Goal: Task Accomplishment & Management: Manage account settings

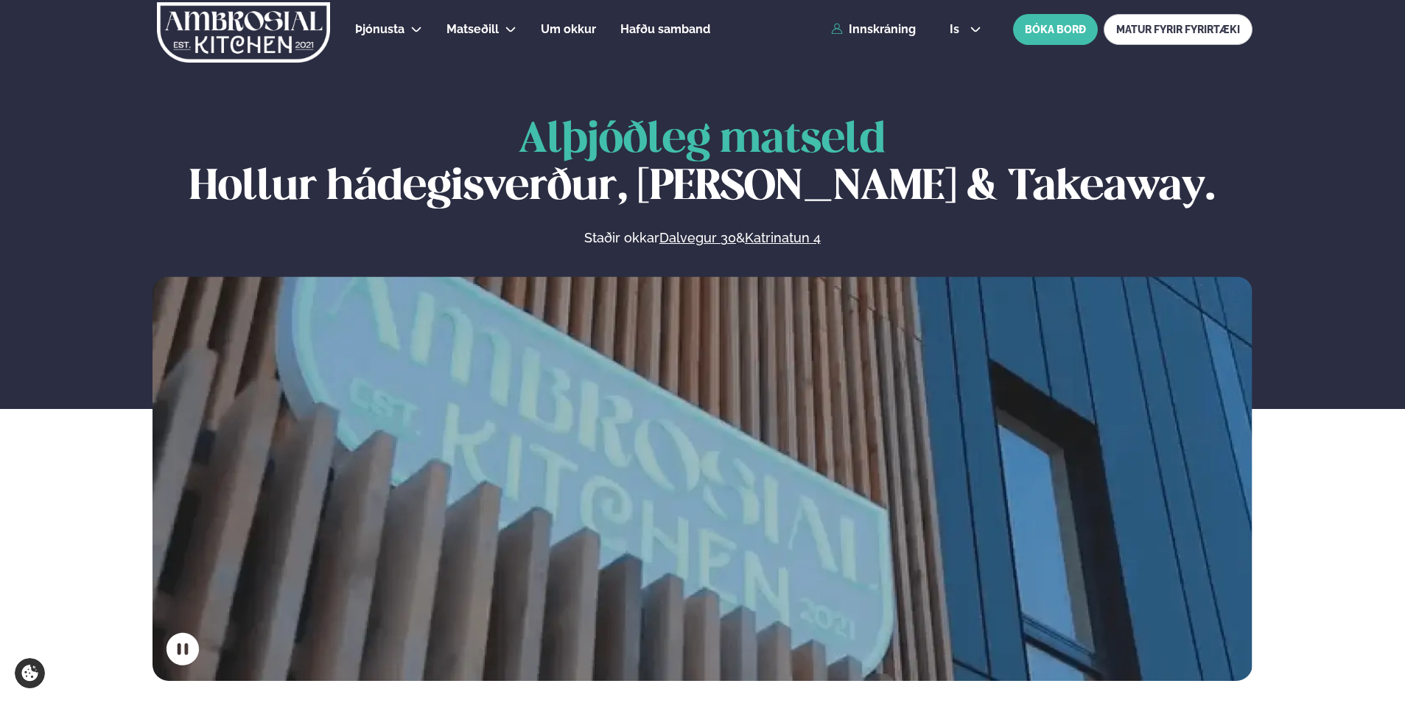
drag, startPoint x: 867, startPoint y: 31, endPoint x: 867, endPoint y: 43, distance: 11.8
click at [867, 31] on link "Innskráning" at bounding box center [873, 29] width 85 height 13
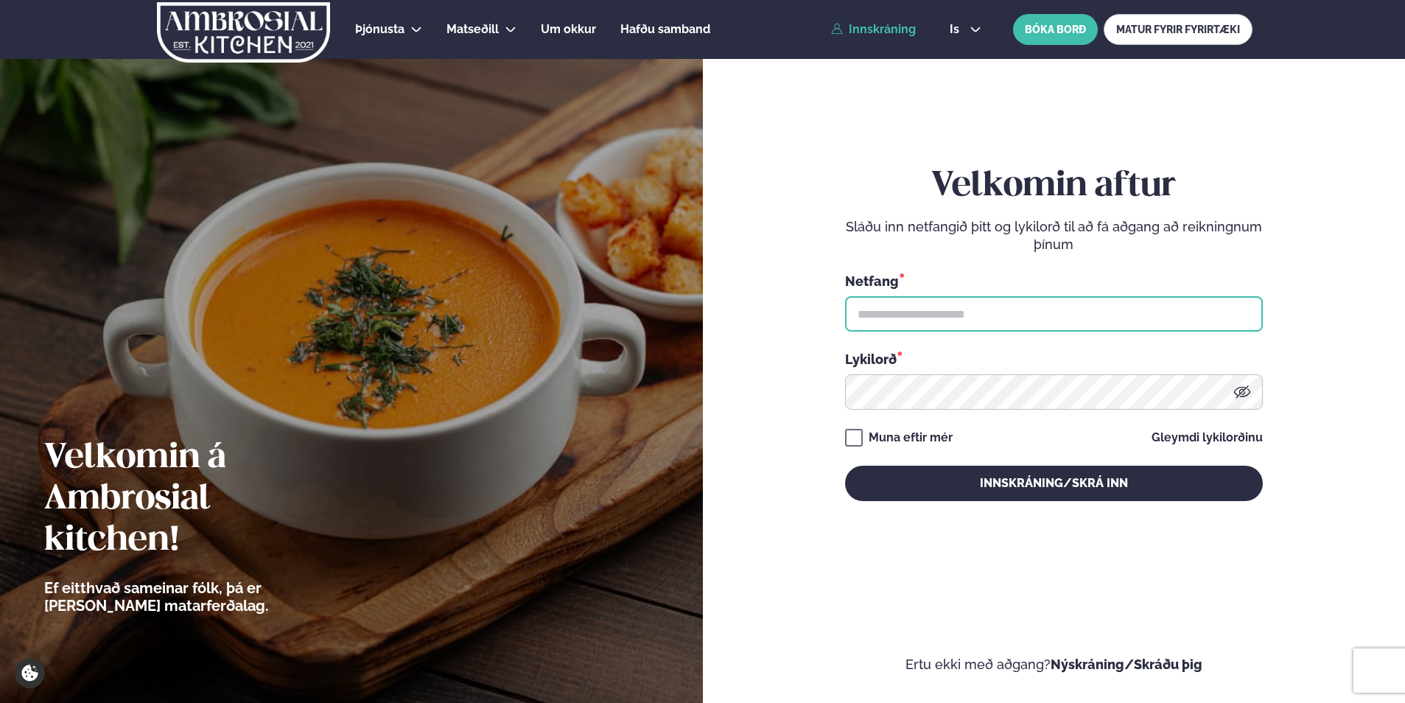
type input "**********"
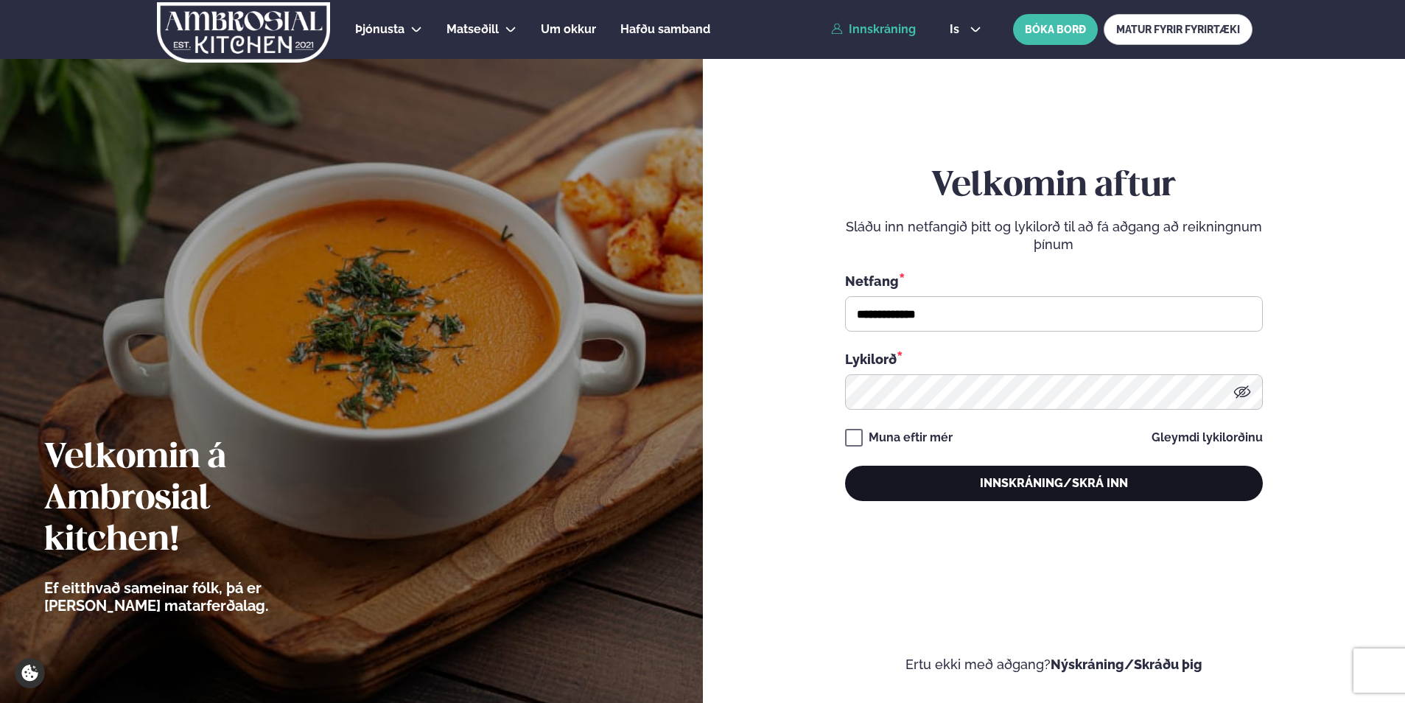
click at [1013, 490] on button "Innskráning/Skrá inn" at bounding box center [1054, 483] width 418 height 35
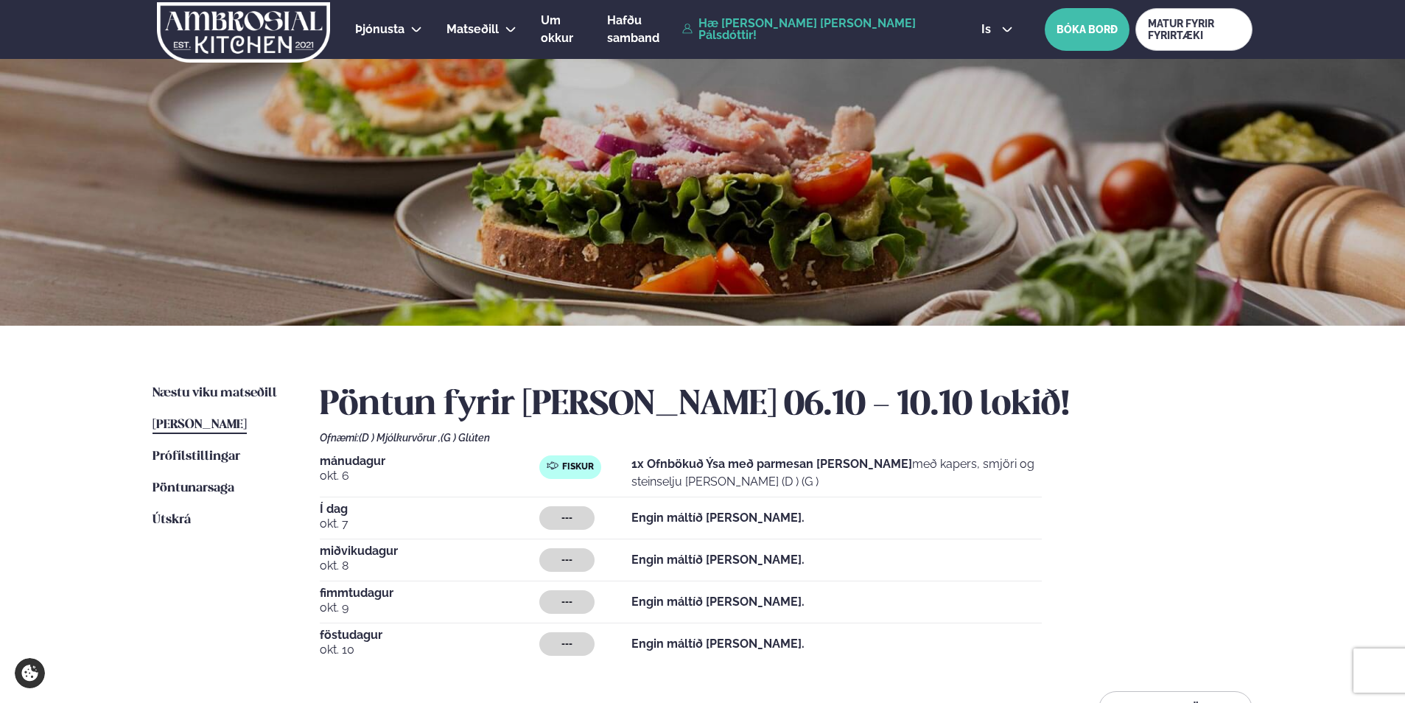
click at [186, 424] on span "[PERSON_NAME]" at bounding box center [200, 425] width 94 height 13
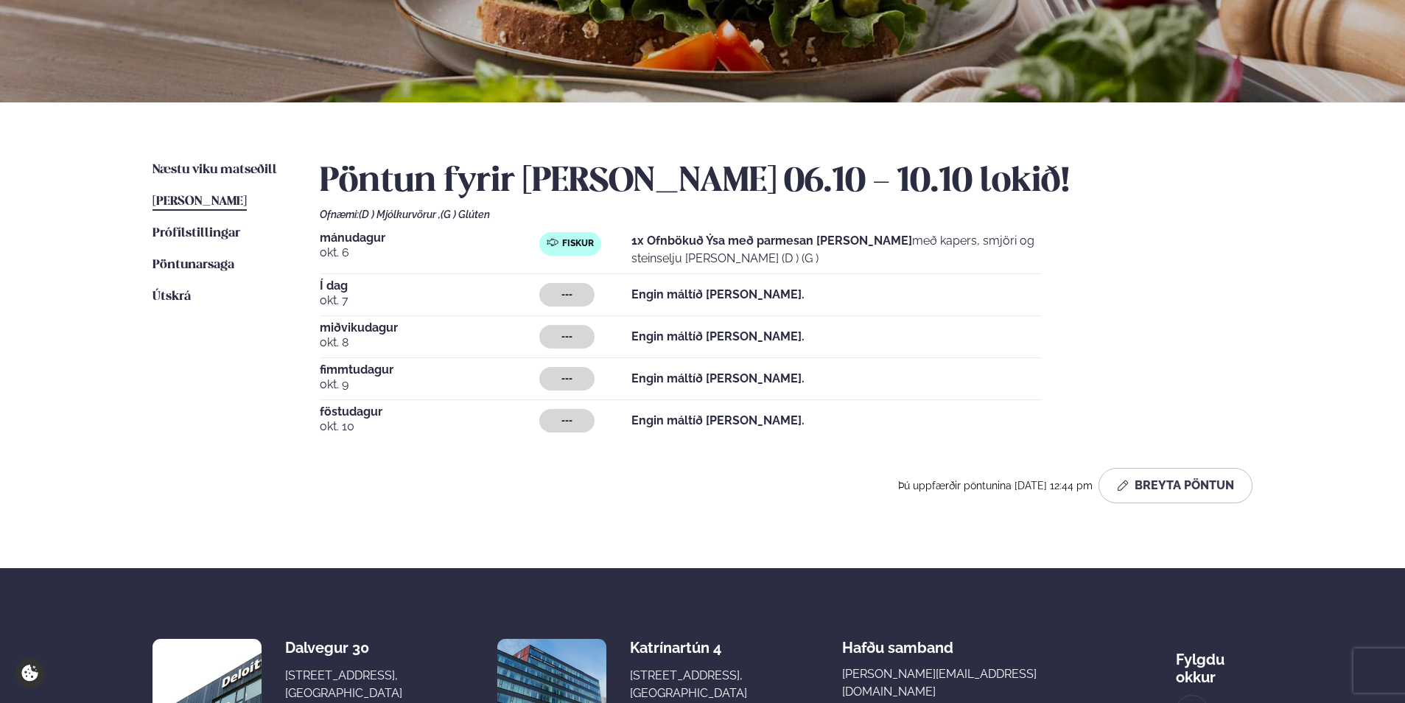
scroll to position [295, 0]
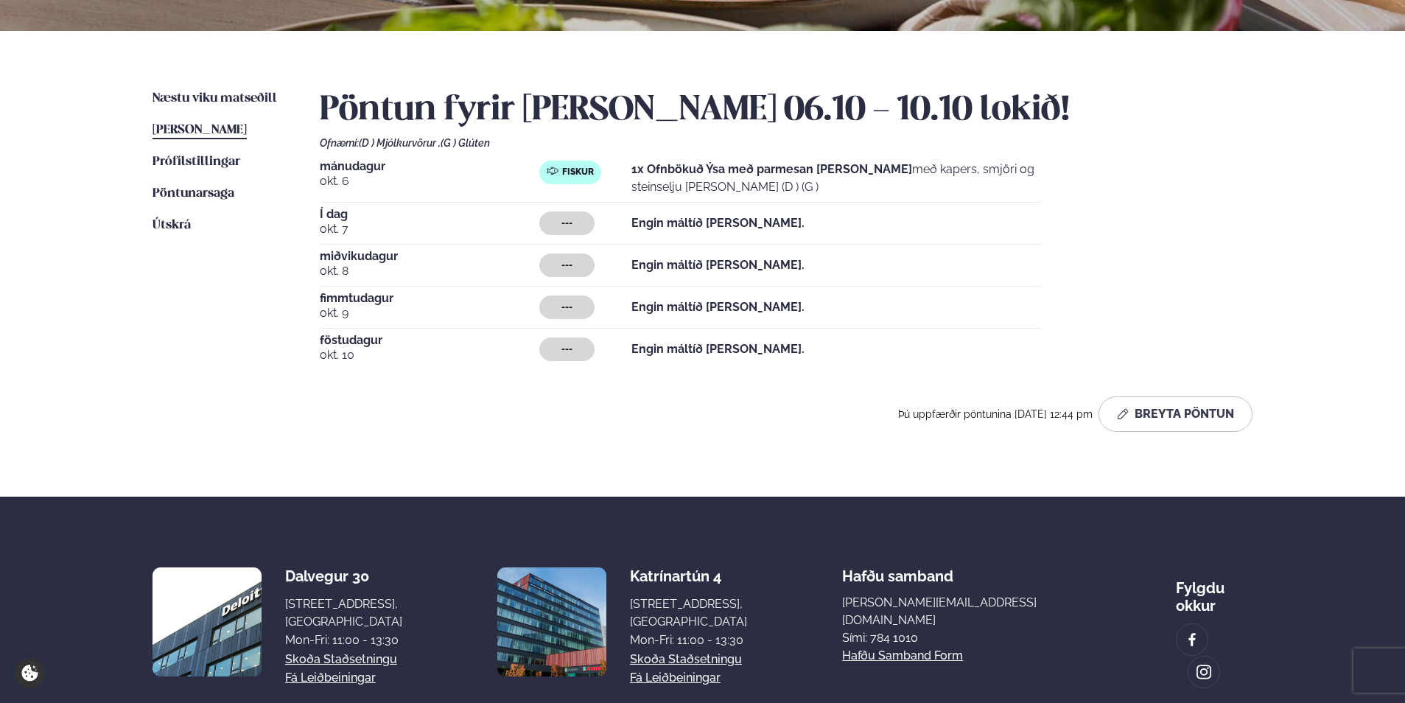
click at [160, 124] on span "[PERSON_NAME]" at bounding box center [200, 130] width 94 height 13
click at [679, 221] on strong "Engin máltíð [PERSON_NAME]." at bounding box center [718, 223] width 173 height 14
click at [203, 104] on span "Næstu viku matseðill" at bounding box center [215, 98] width 125 height 13
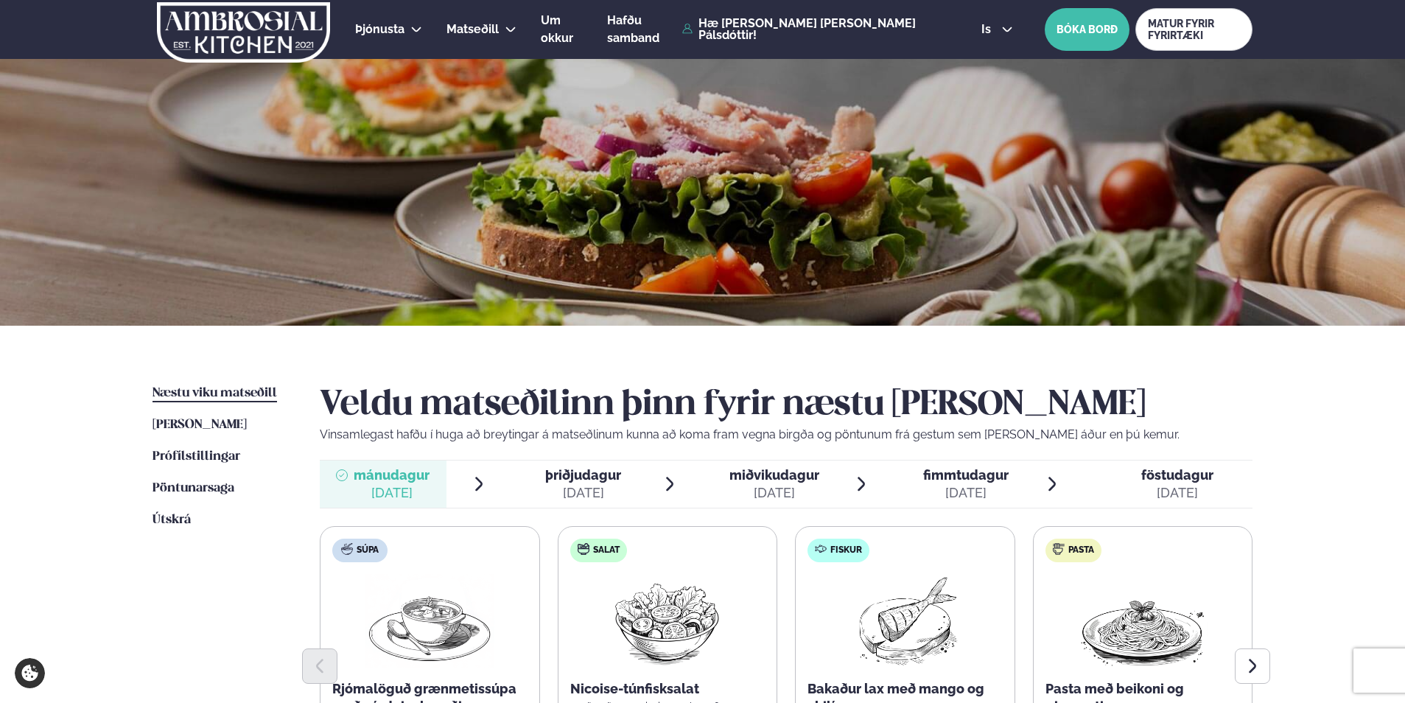
scroll to position [295, 0]
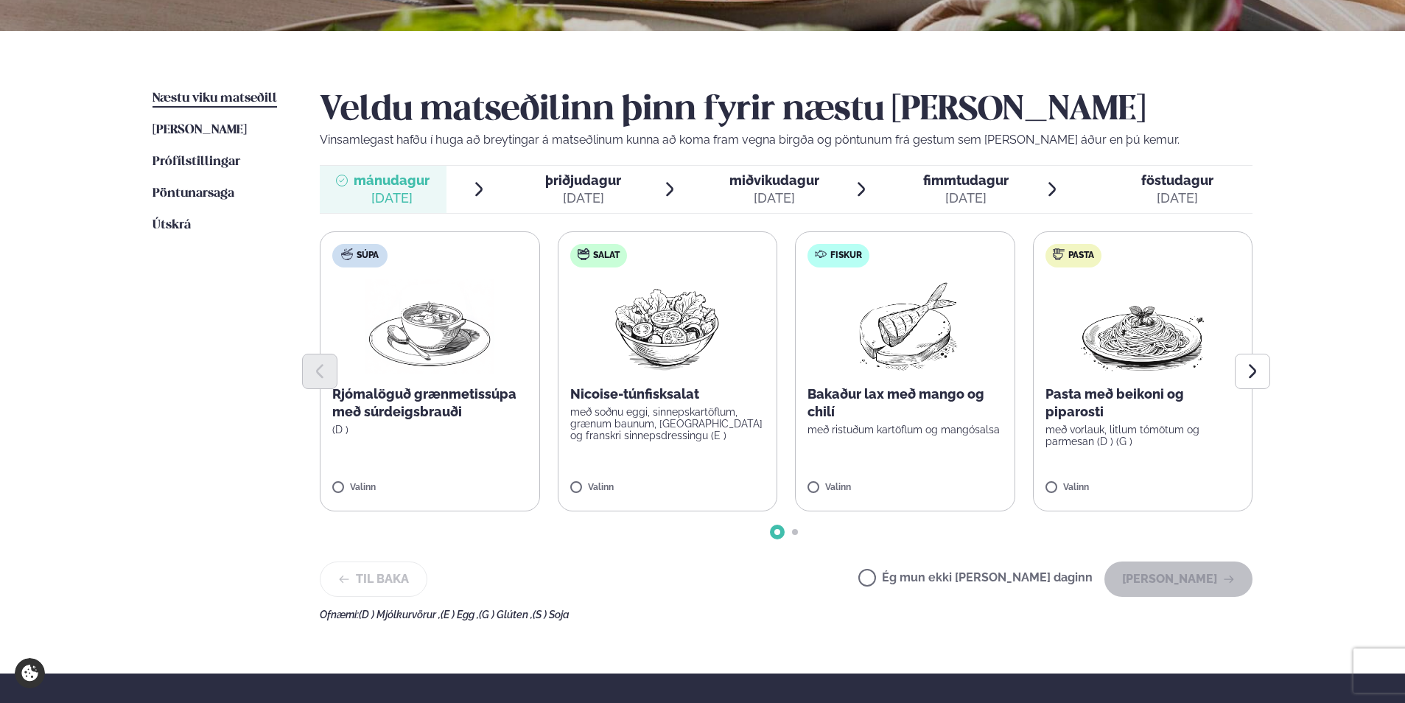
click at [232, 119] on ul "Næstu [PERSON_NAME] matseðill Næsta vika [PERSON_NAME] matseðill [PERSON_NAME] …" at bounding box center [222, 355] width 138 height 531
click at [229, 126] on span "[PERSON_NAME]" at bounding box center [200, 130] width 94 height 13
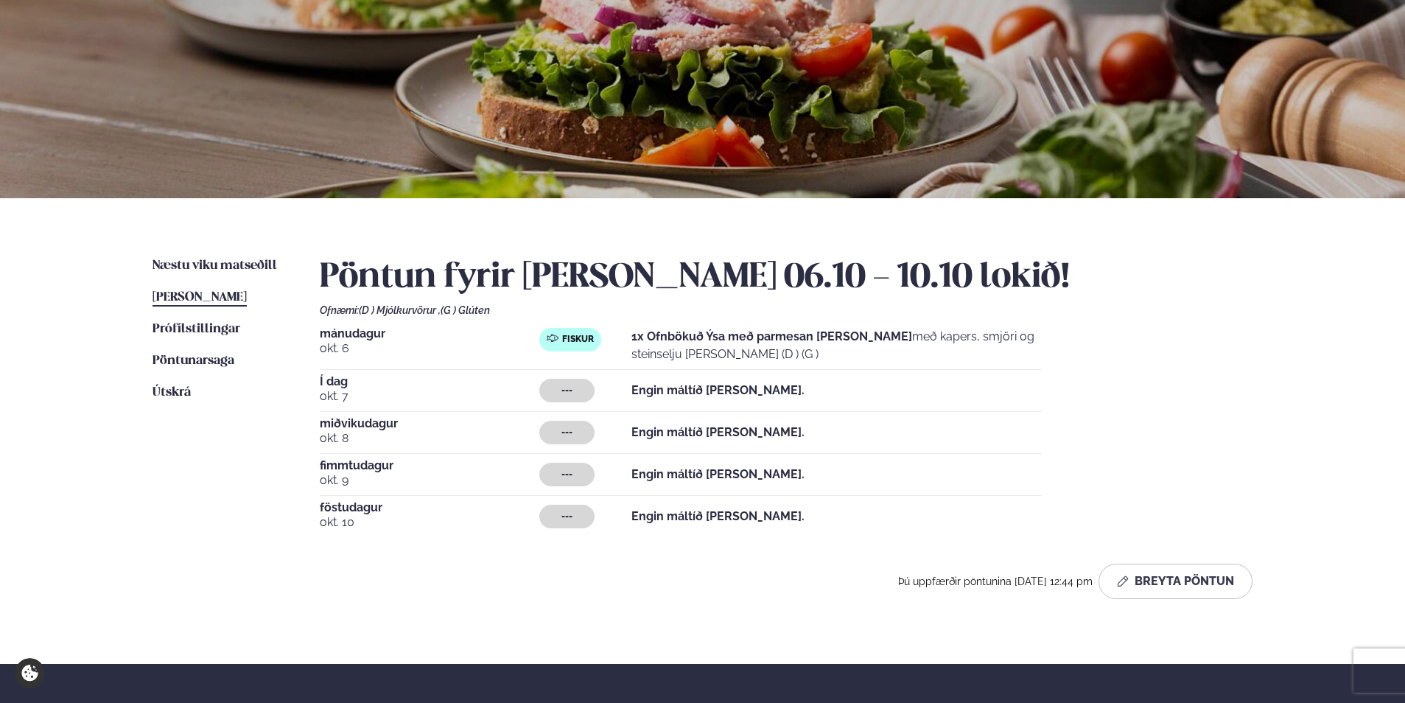
scroll to position [147, 0]
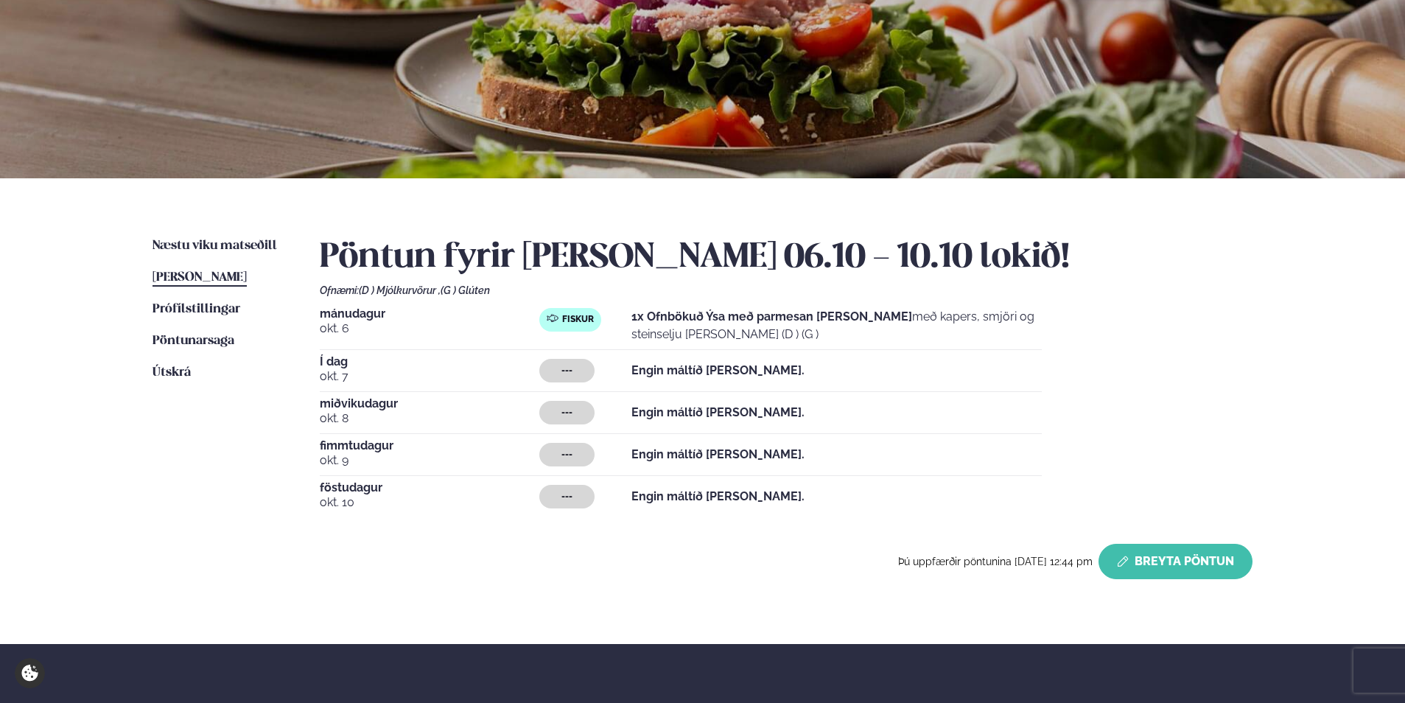
click at [1167, 568] on button "Breyta Pöntun" at bounding box center [1176, 561] width 154 height 35
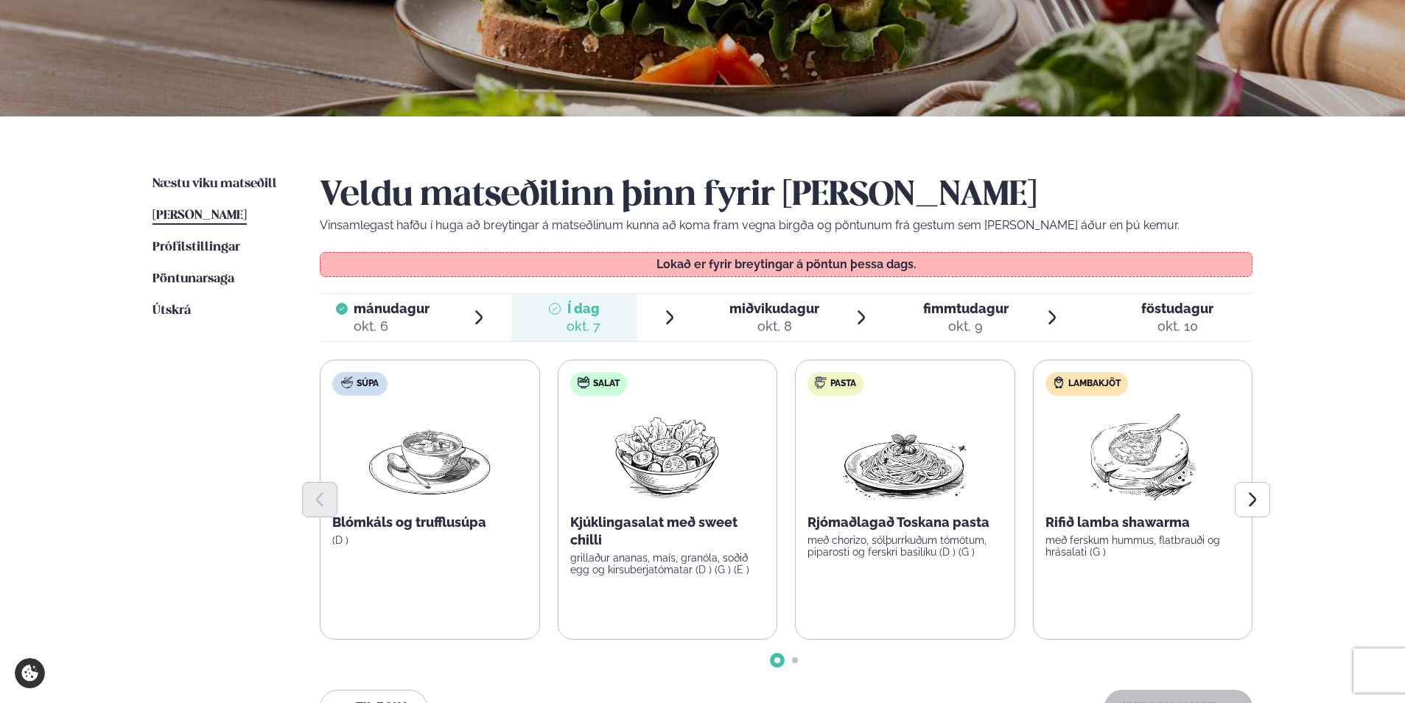
scroll to position [295, 0]
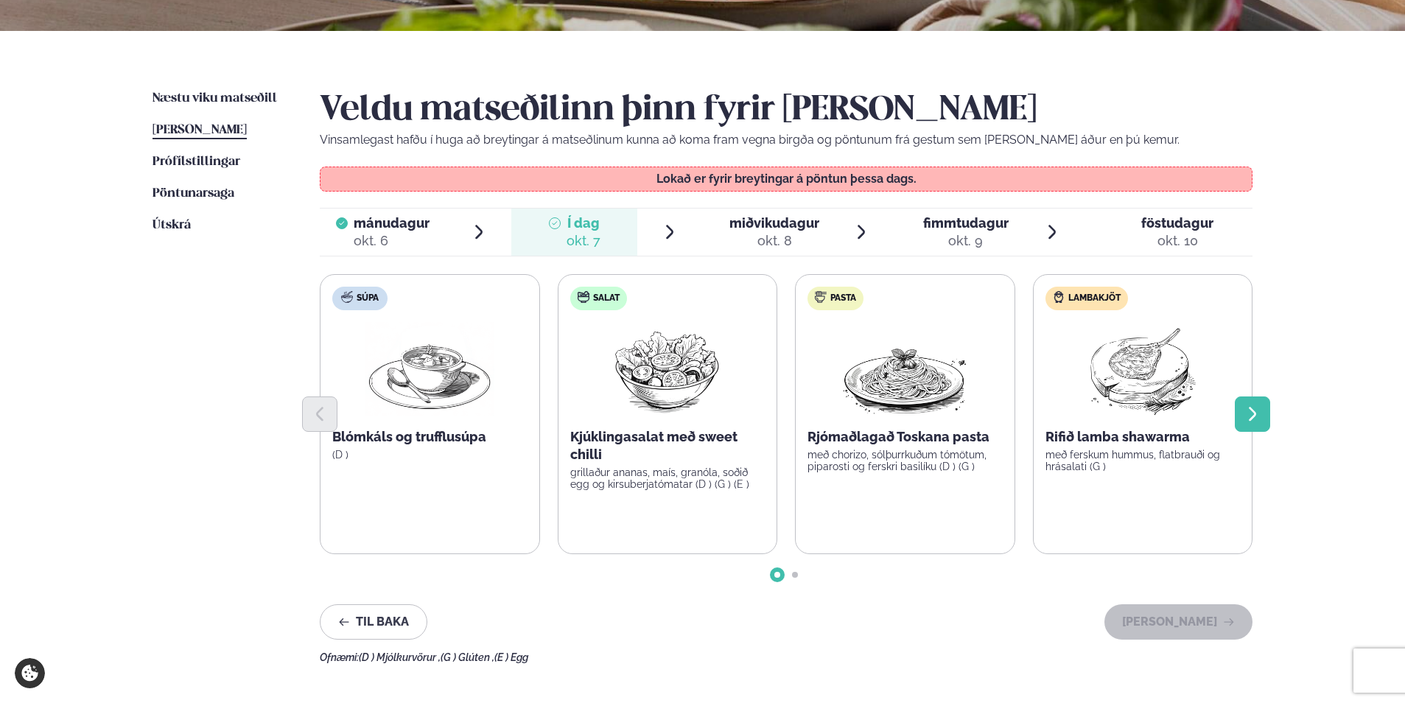
click at [1251, 419] on icon "Next slide" at bounding box center [1252, 414] width 7 height 14
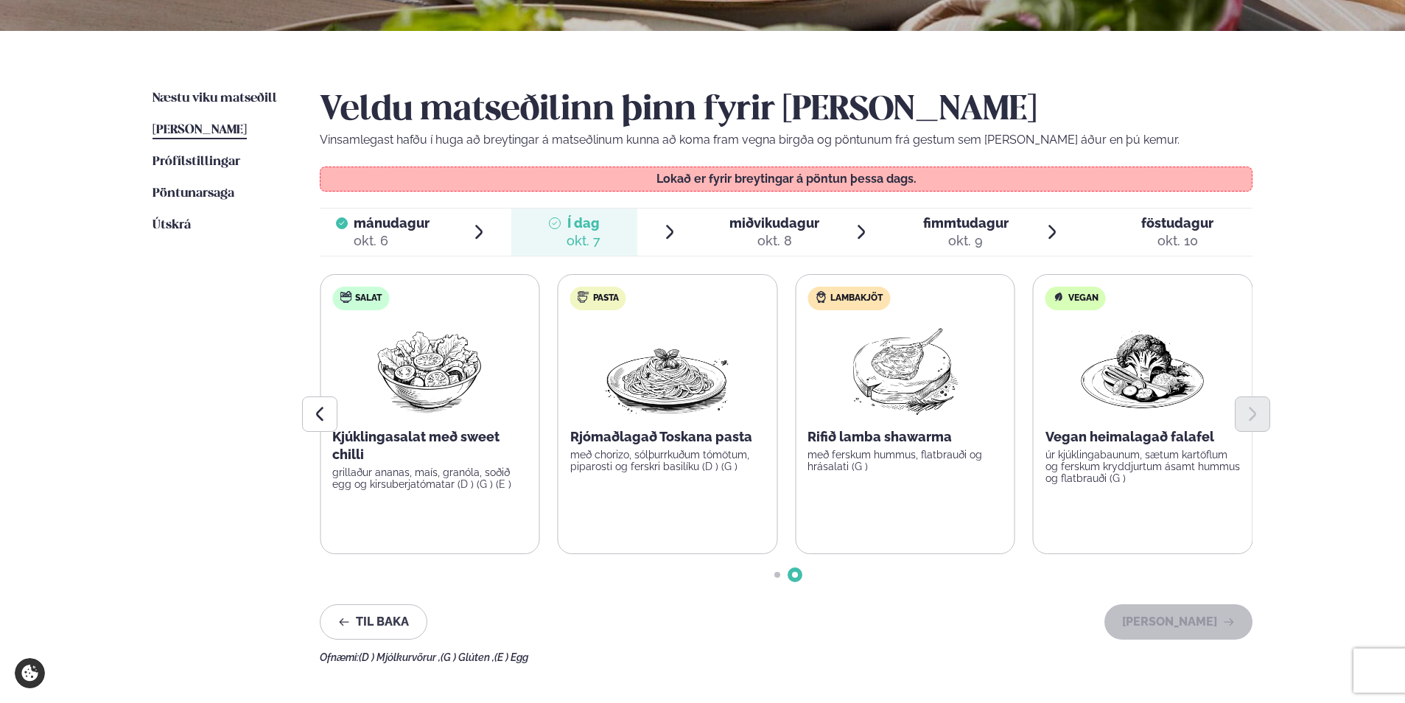
click at [785, 227] on span "miðvikudagur" at bounding box center [775, 222] width 90 height 15
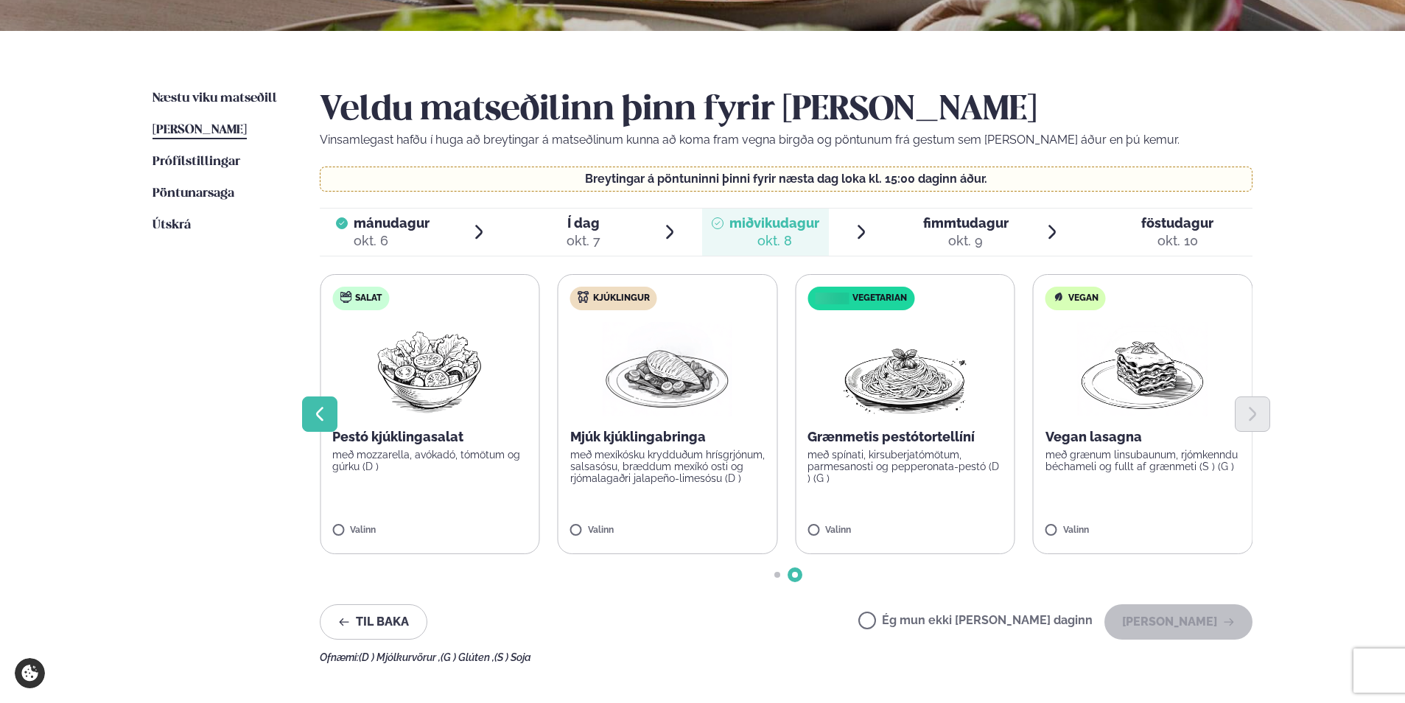
click at [321, 415] on icon "Previous slide" at bounding box center [320, 414] width 18 height 18
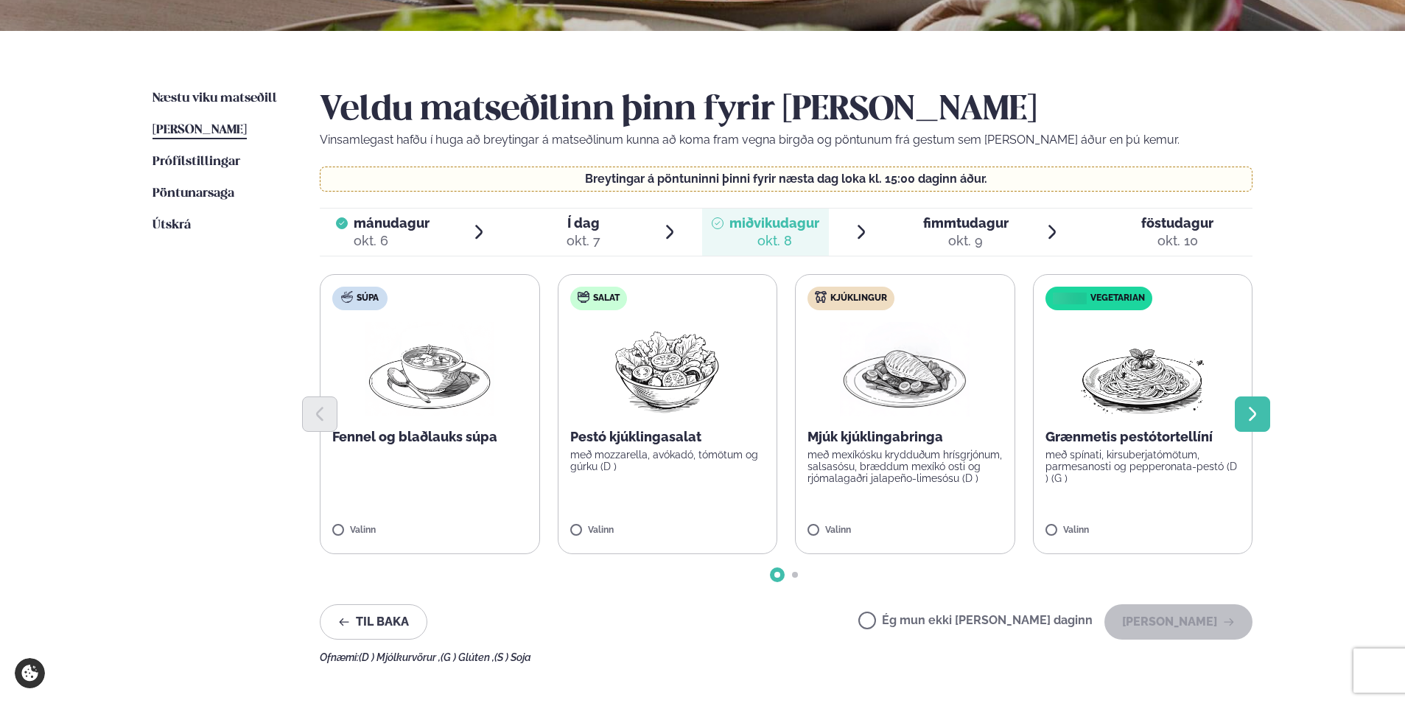
click at [1253, 415] on icon "Next slide" at bounding box center [1253, 414] width 18 height 18
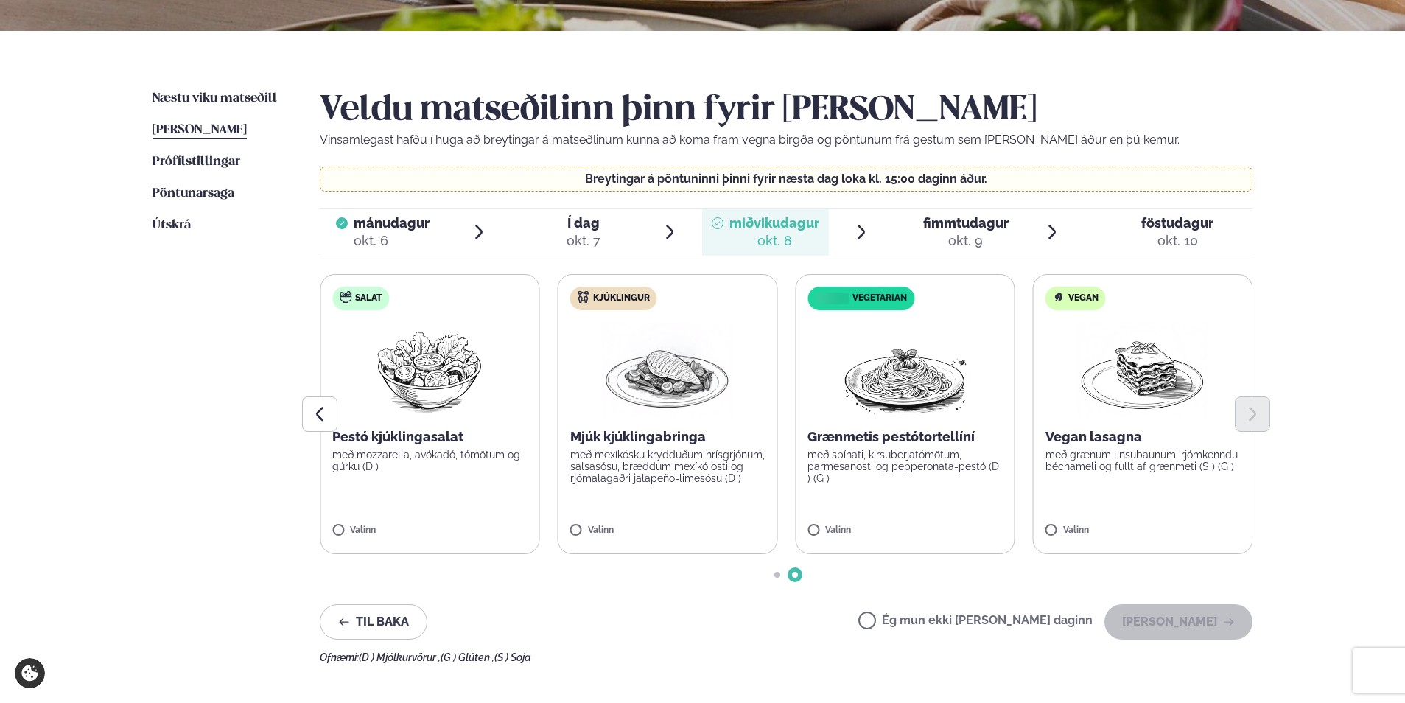
click at [981, 212] on span "fimmtudagur fim. [DATE]" at bounding box center [957, 232] width 127 height 47
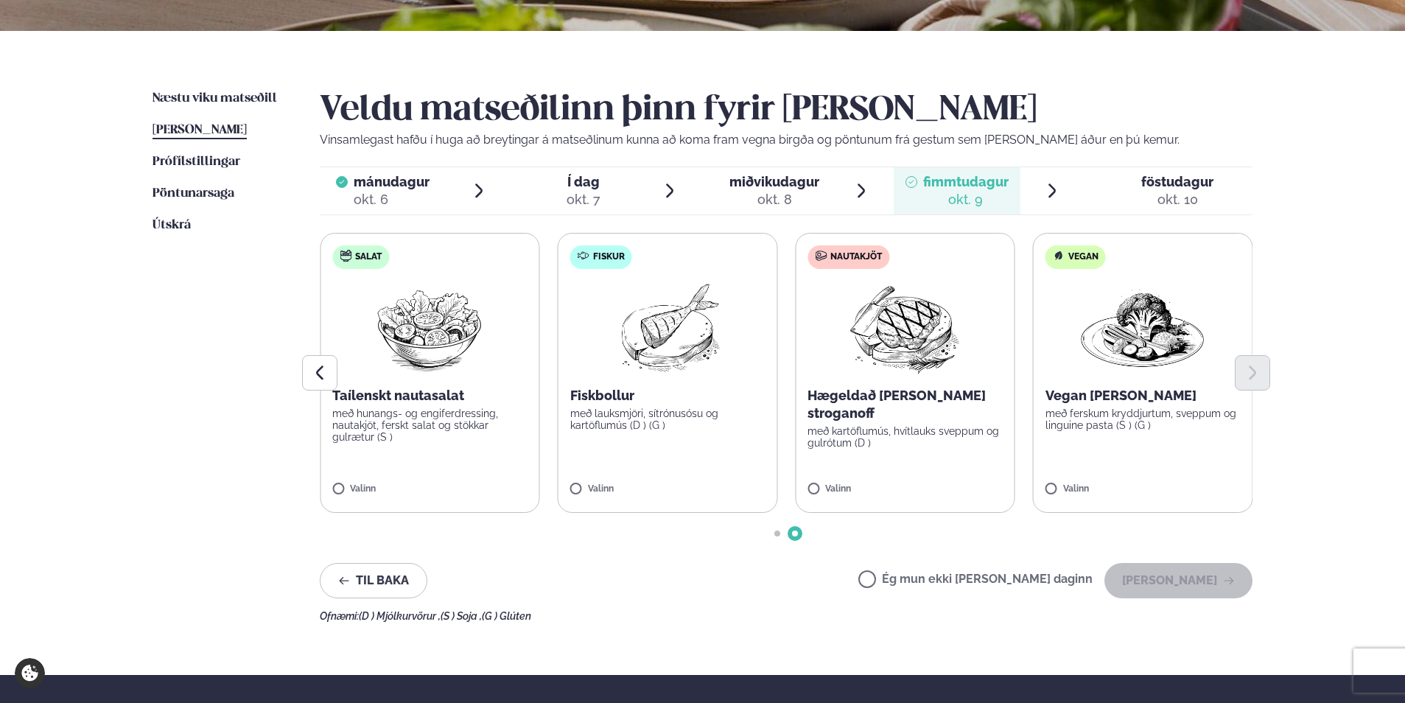
click at [551, 183] on icon at bounding box center [555, 182] width 12 height 12
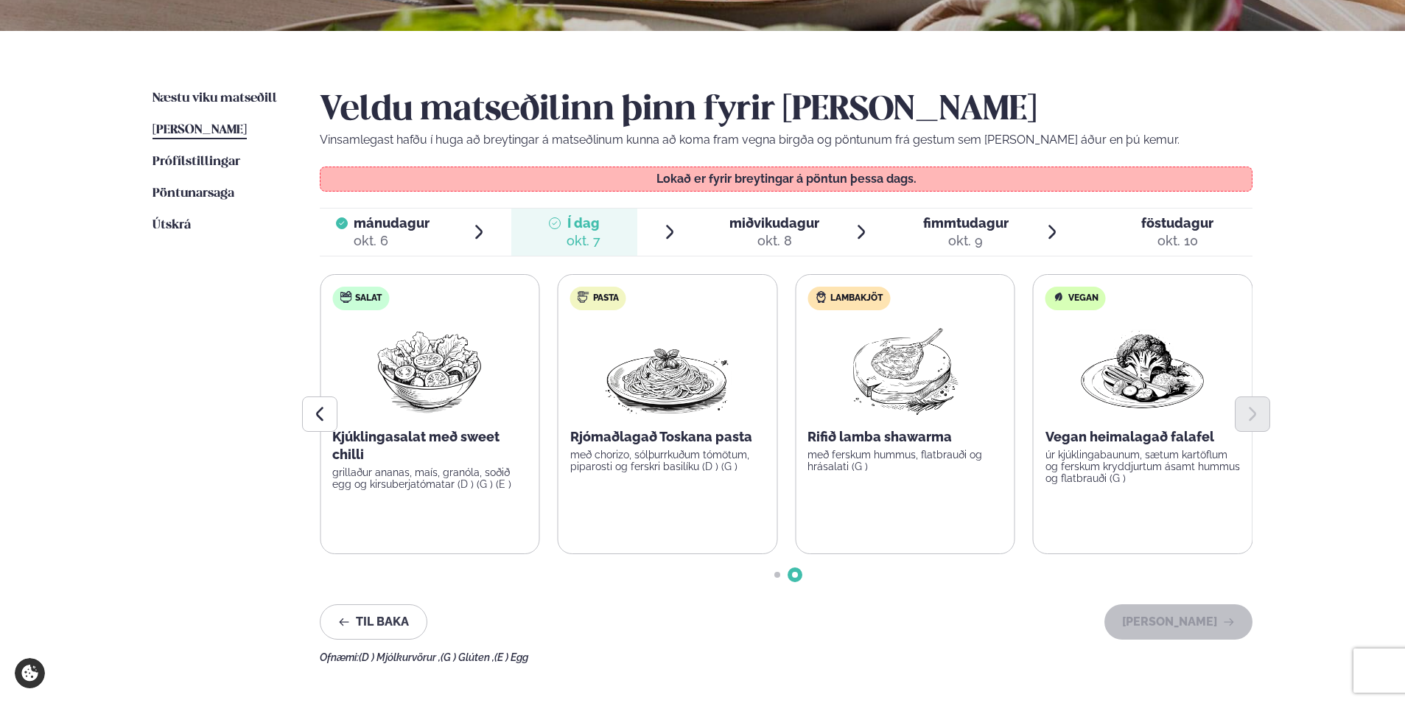
click at [744, 226] on span "miðvikudagur" at bounding box center [775, 222] width 90 height 15
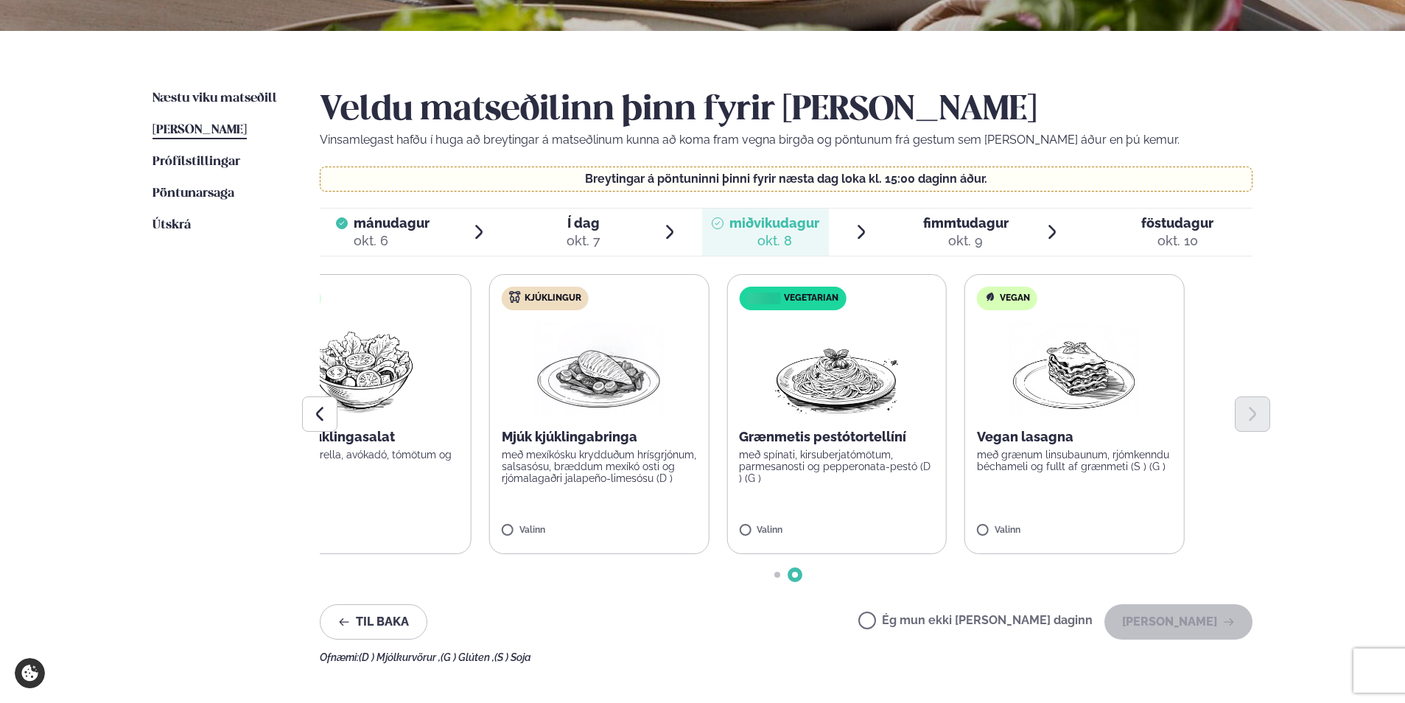
click at [743, 470] on p "með spínati, kirsuberjatómötum, parmesanosti og pepperonata-pestó (D ) (G )" at bounding box center [836, 466] width 195 height 35
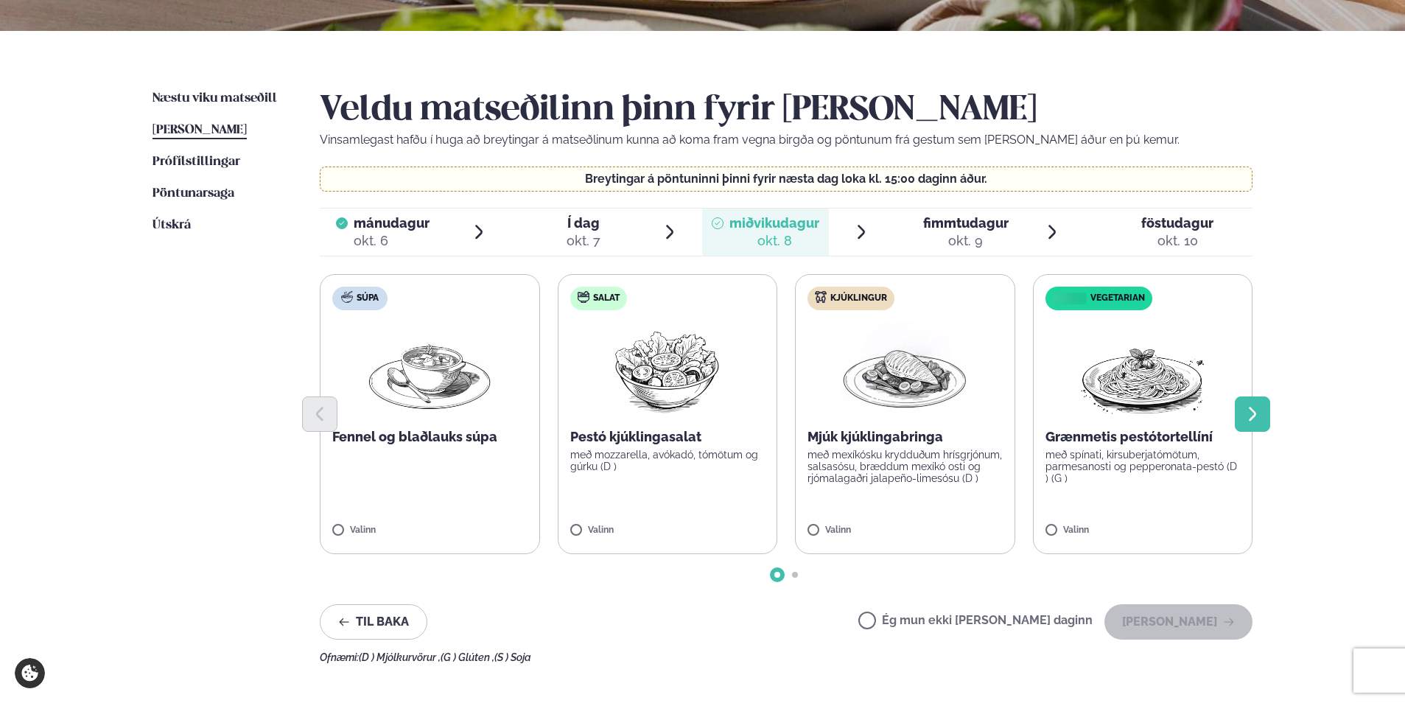
click at [1265, 410] on button "Next slide" at bounding box center [1252, 413] width 35 height 35
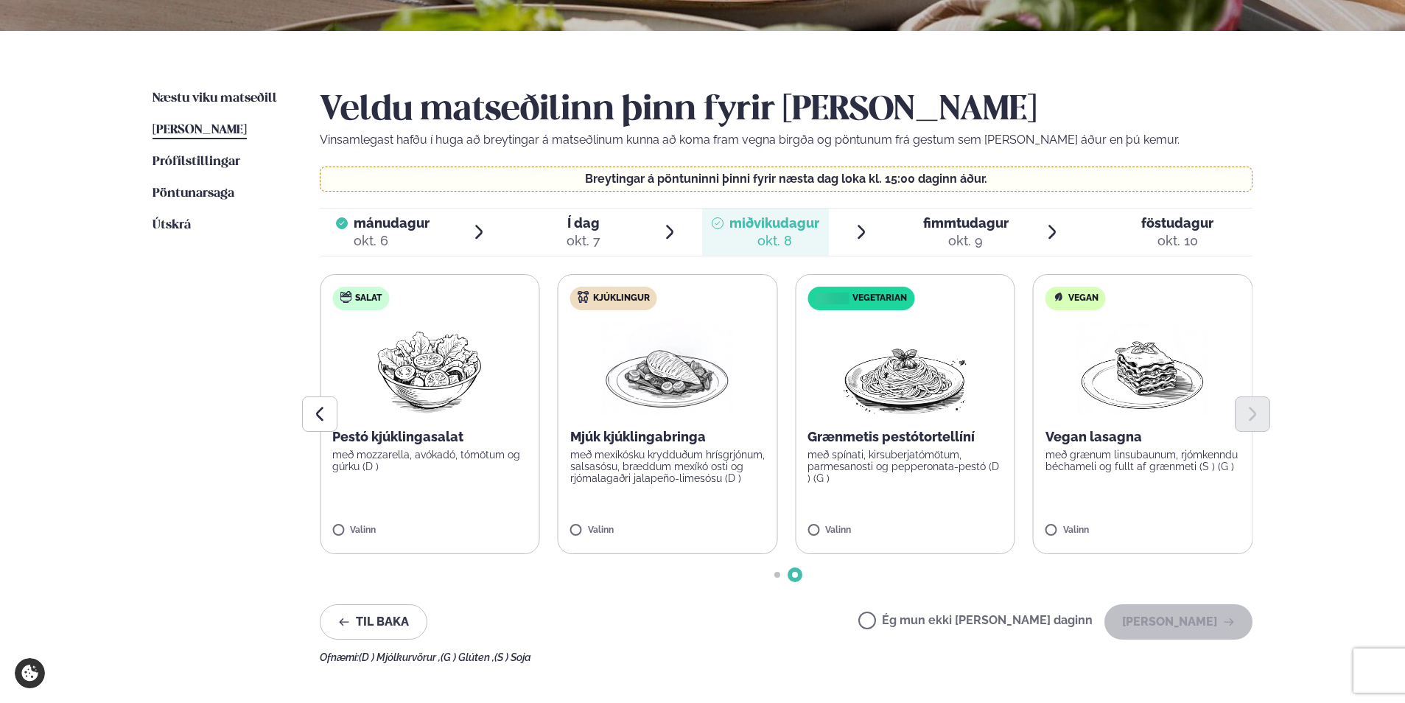
click at [898, 397] on div at bounding box center [786, 413] width 933 height 35
click at [884, 478] on p "með spínati, kirsuberjatómötum, parmesanosti og pepperonata-pestó (D ) (G )" at bounding box center [905, 466] width 195 height 35
click at [600, 231] on span "Í dag Í d. [DATE]" at bounding box center [574, 232] width 127 height 47
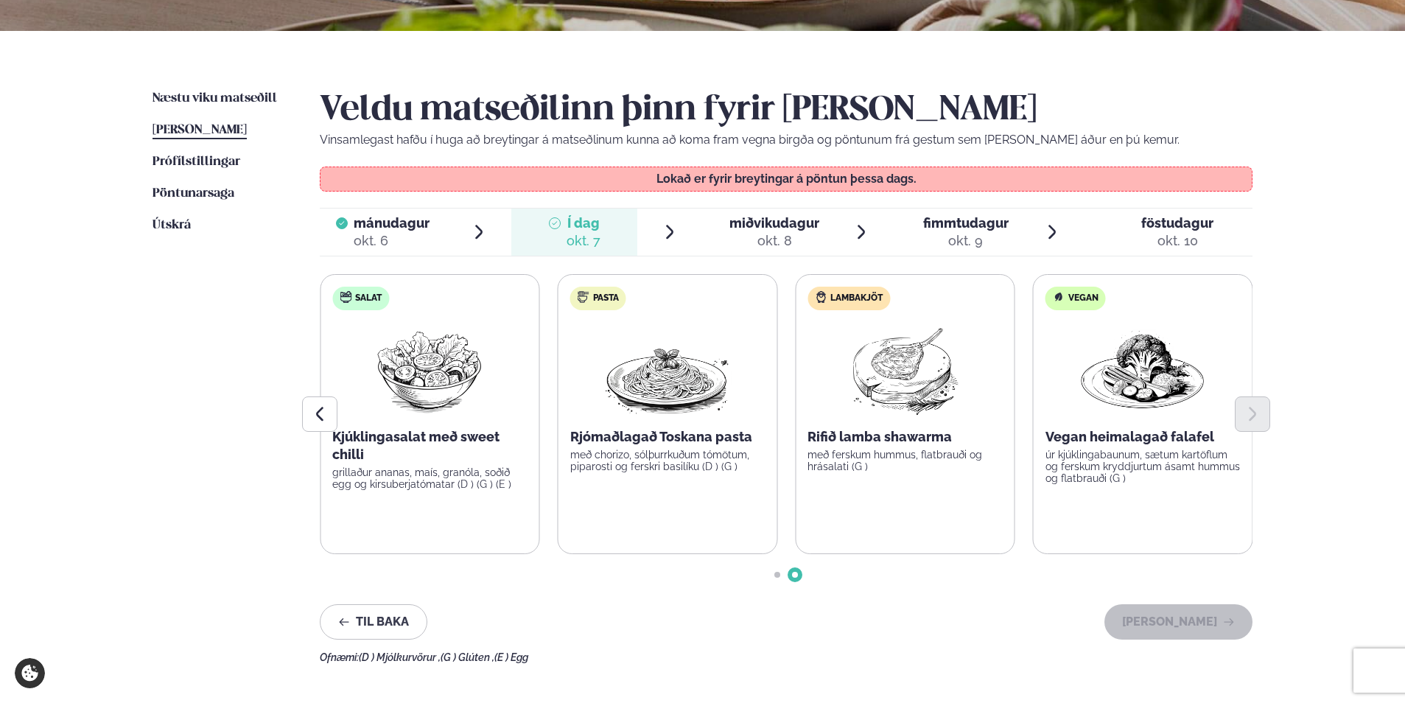
click at [764, 219] on span "miðvikudagur" at bounding box center [775, 222] width 90 height 15
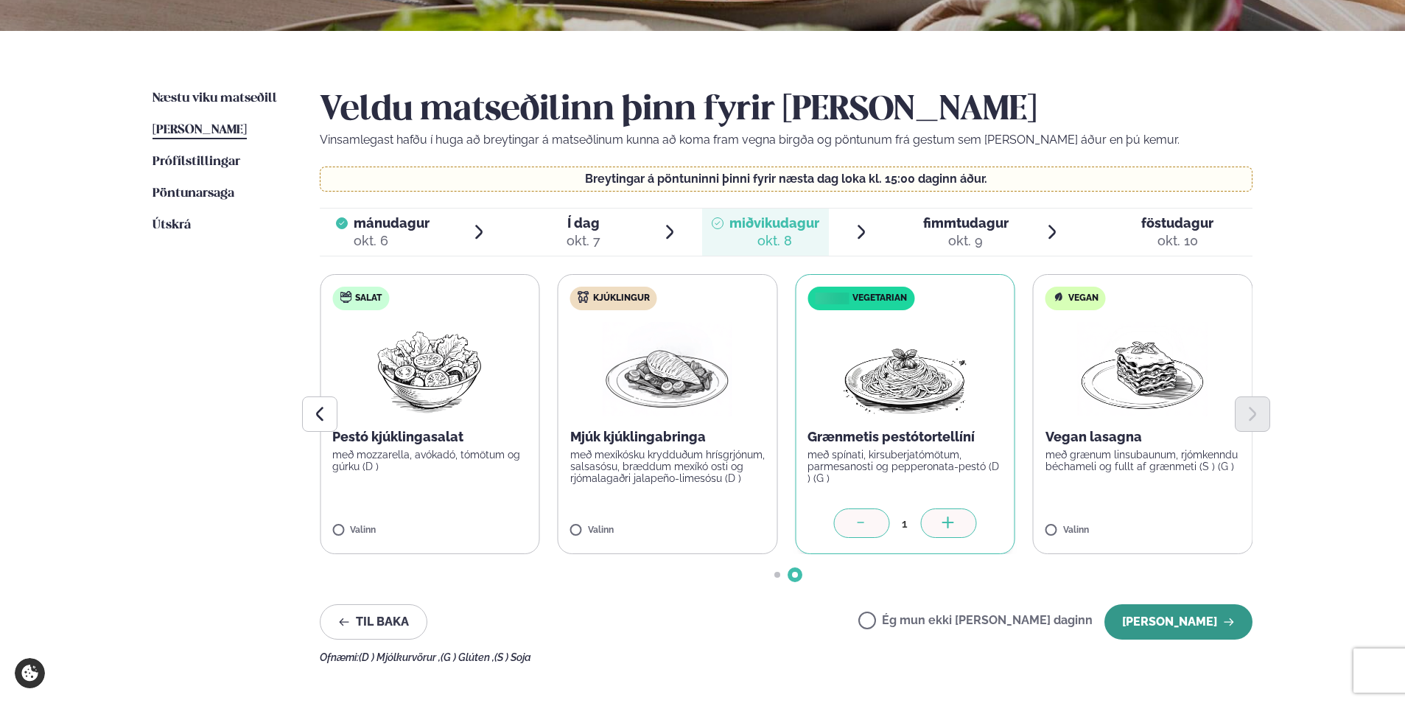
click at [1190, 619] on button "[PERSON_NAME]" at bounding box center [1179, 621] width 148 height 35
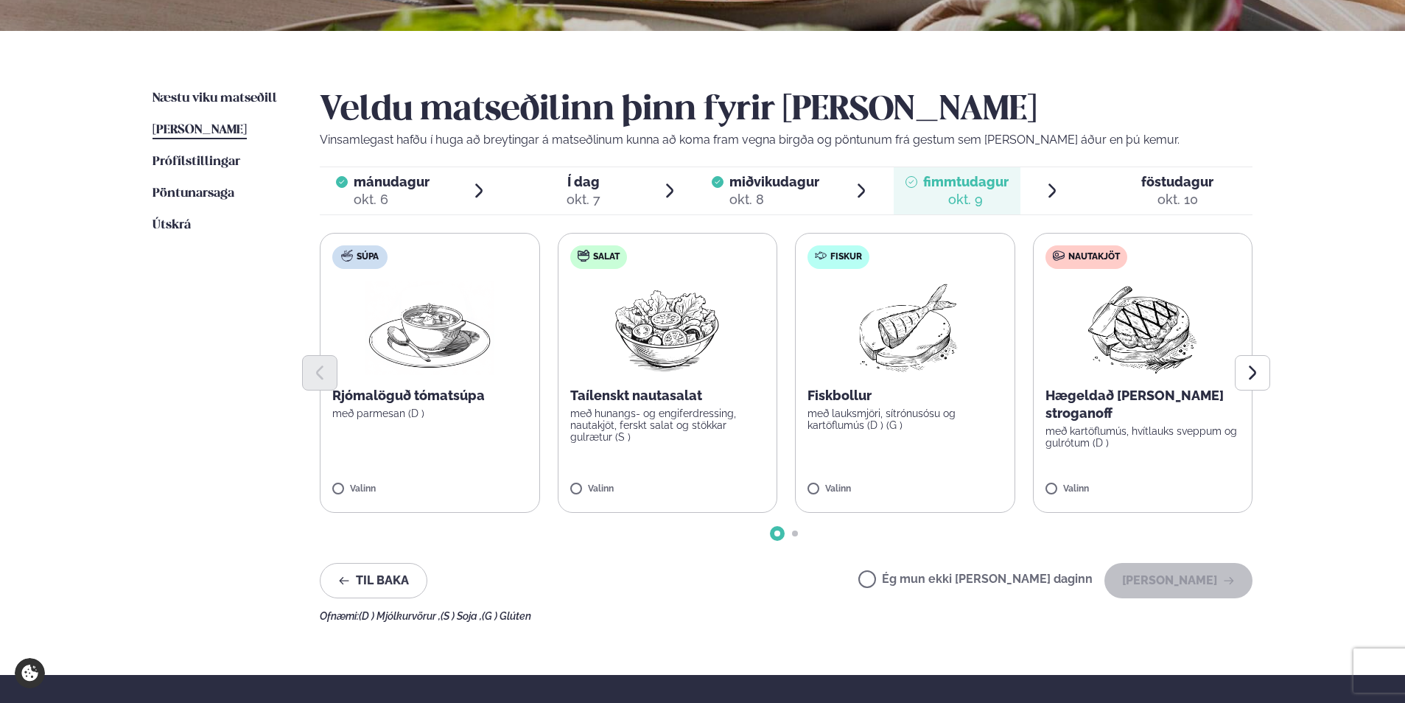
click at [920, 347] on img at bounding box center [905, 328] width 130 height 94
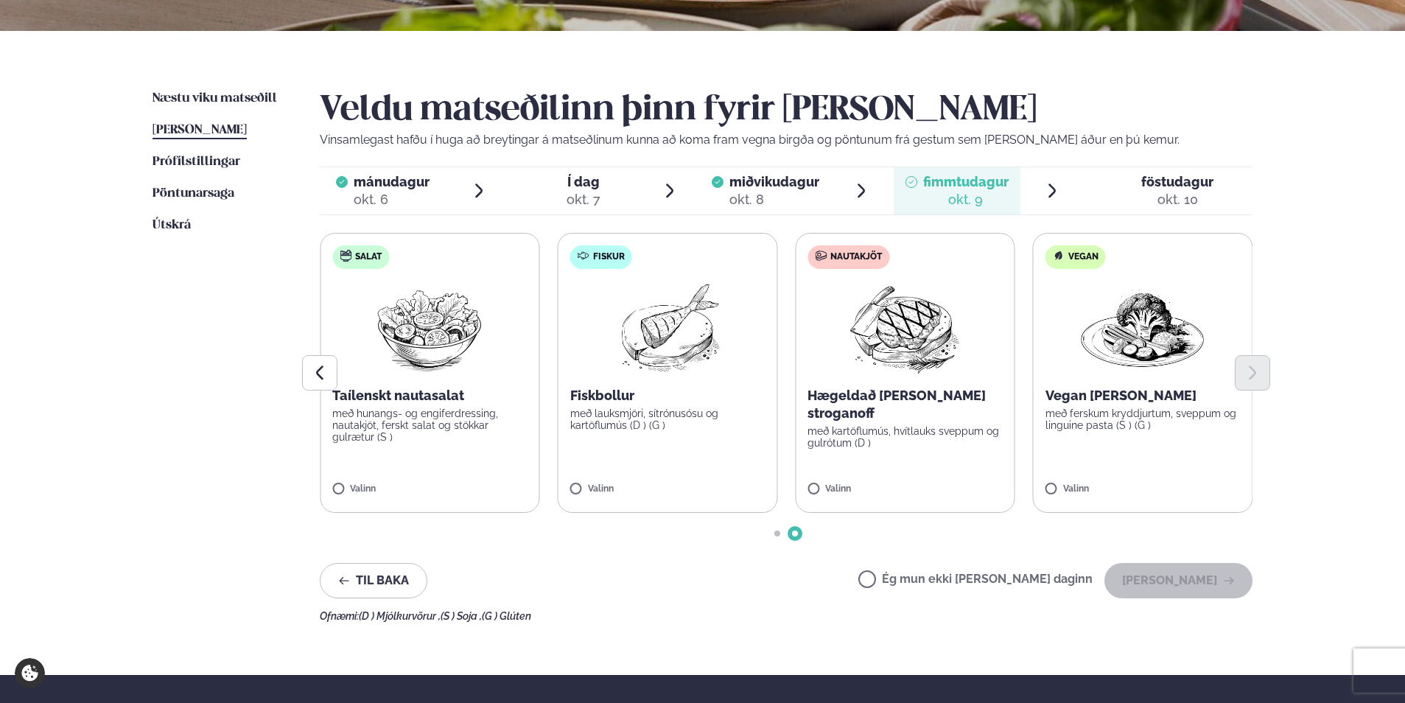
click at [666, 400] on p "Fiskbollur" at bounding box center [667, 396] width 195 height 18
click at [1174, 588] on button "[PERSON_NAME]" at bounding box center [1179, 580] width 148 height 35
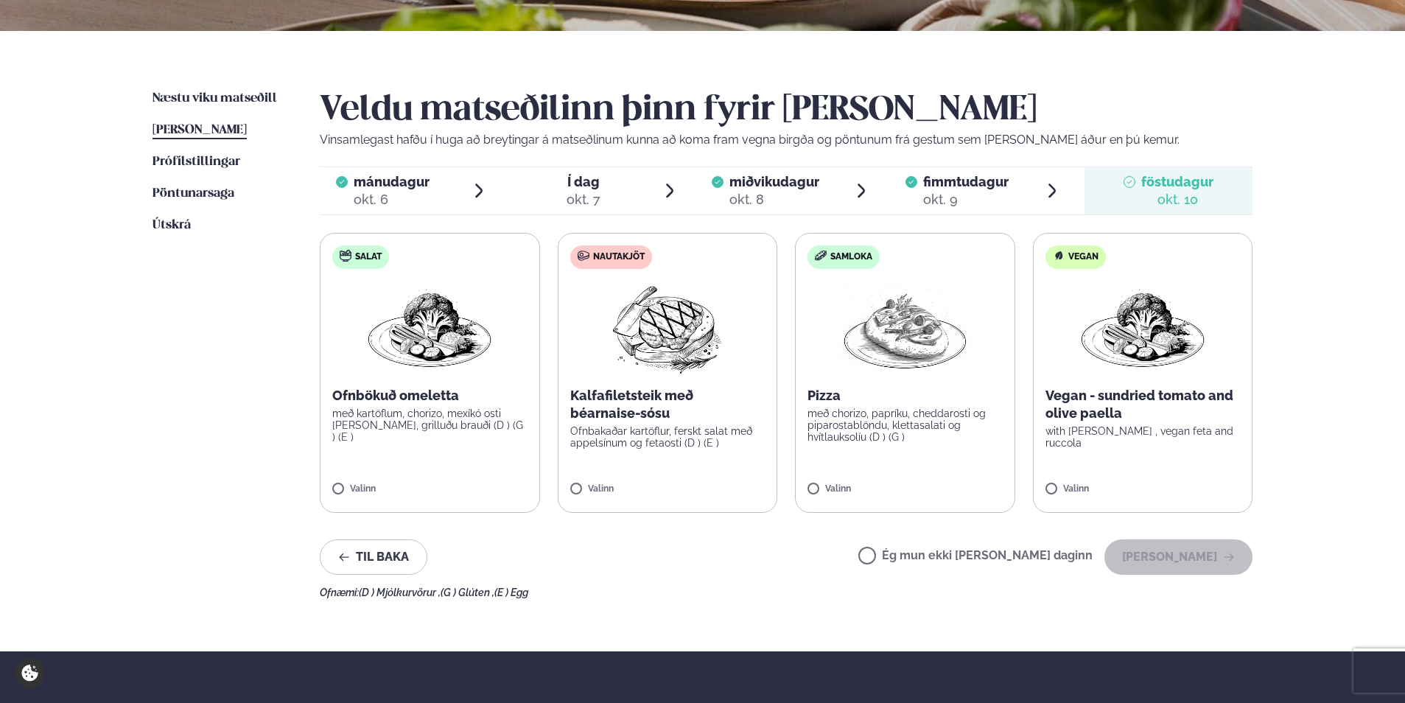
click at [892, 411] on p "með chorizo, papríku, cheddarosti og piparostablöndu, klettasalati og hvítlauks…" at bounding box center [905, 425] width 195 height 35
click at [1202, 565] on button "[PERSON_NAME]" at bounding box center [1179, 556] width 148 height 35
